Goal: Information Seeking & Learning: Learn about a topic

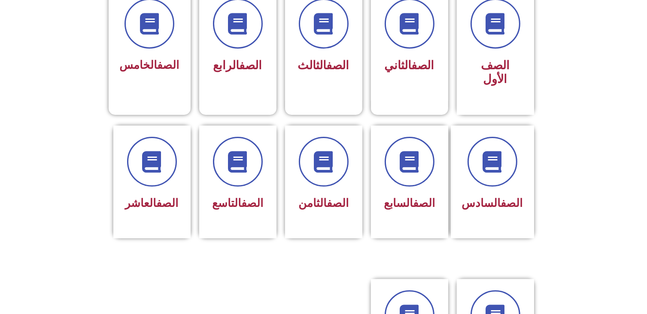
scroll to position [254, 0]
click at [245, 150] on icon at bounding box center [238, 162] width 24 height 24
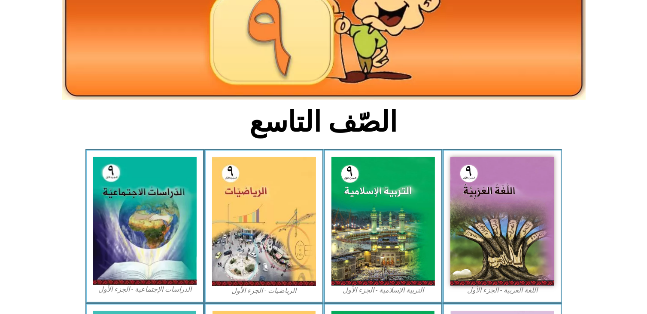
scroll to position [119, 0]
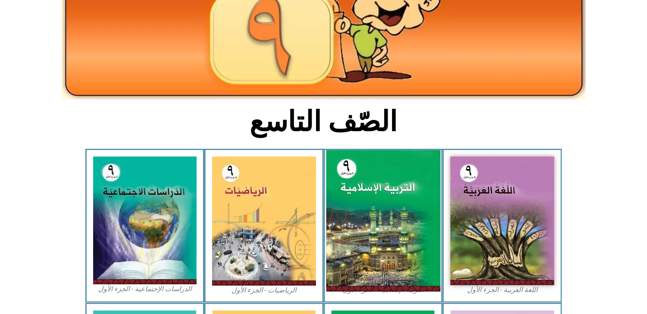
click at [382, 231] on img at bounding box center [383, 220] width 114 height 141
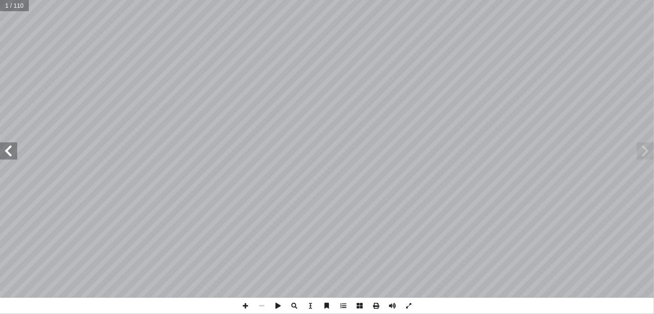
click at [9, 157] on span at bounding box center [8, 150] width 17 height 17
click at [12, 156] on span at bounding box center [8, 150] width 17 height 17
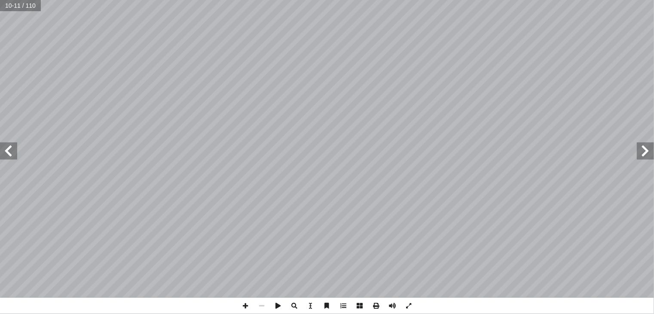
click at [9, 152] on span at bounding box center [8, 150] width 17 height 17
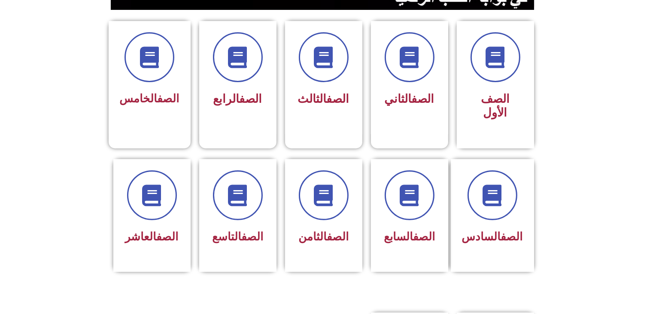
scroll to position [222, 0]
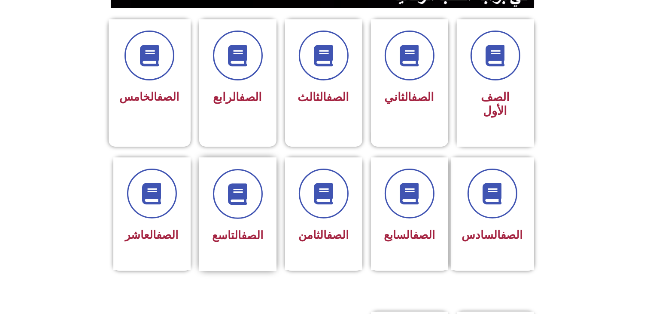
click at [259, 229] on link "الصف" at bounding box center [252, 235] width 22 height 13
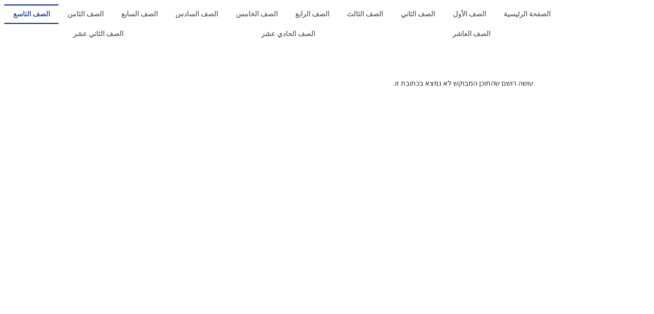
click at [58, 16] on link "الصف التاسع" at bounding box center [31, 14] width 54 height 20
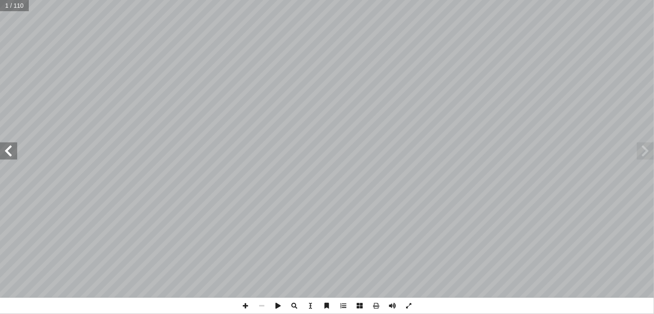
click at [8, 152] on span at bounding box center [8, 150] width 17 height 17
click at [242, 306] on span at bounding box center [245, 305] width 16 height 16
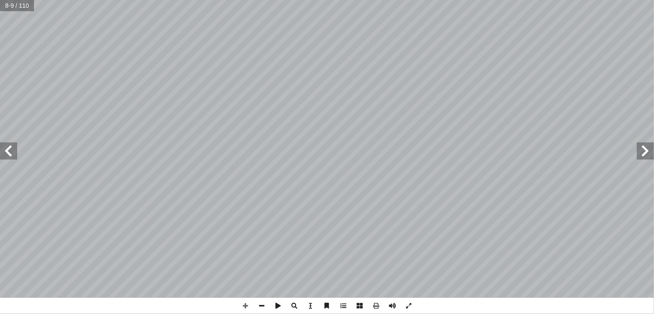
click at [15, 152] on span at bounding box center [8, 150] width 17 height 17
